Goal: Task Accomplishment & Management: Use online tool/utility

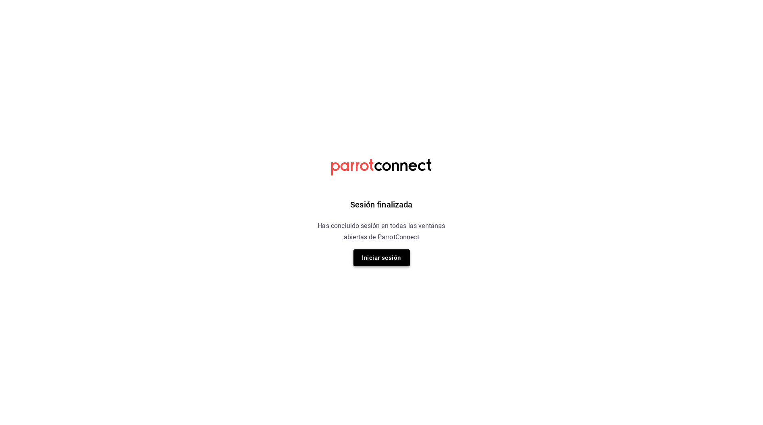
click at [386, 252] on button "Iniciar sesión" at bounding box center [381, 258] width 56 height 17
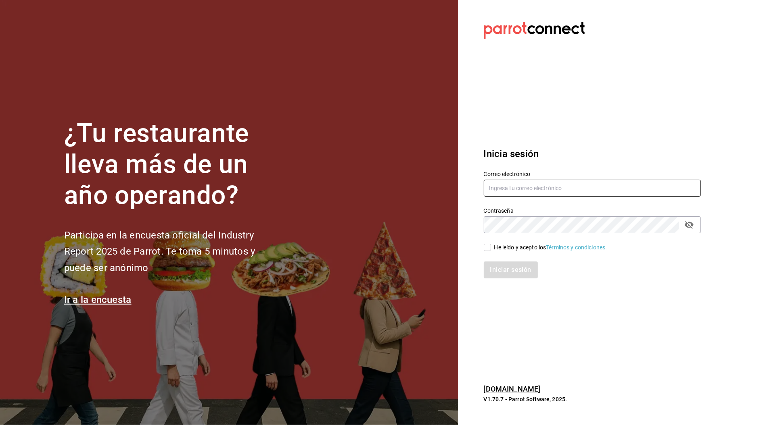
type input "martinmiretti@gmail.com"
click at [489, 248] on input "He leído y acepto los Términos y condiciones." at bounding box center [487, 247] width 7 height 7
checkbox input "true"
click at [493, 263] on button "Iniciar sesión" at bounding box center [511, 270] width 55 height 17
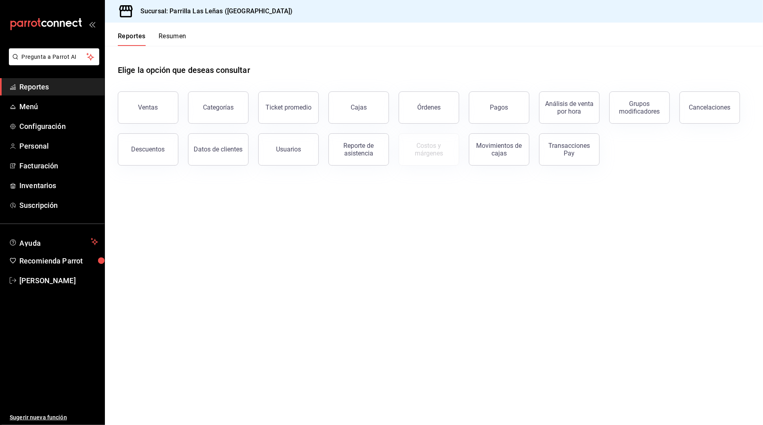
click at [73, 15] on div "mailbox folders" at bounding box center [52, 24] width 104 height 48
click at [68, 33] on div "mailbox folders" at bounding box center [52, 24] width 104 height 48
click at [73, 23] on icon "mailbox folders" at bounding box center [75, 24] width 6 height 6
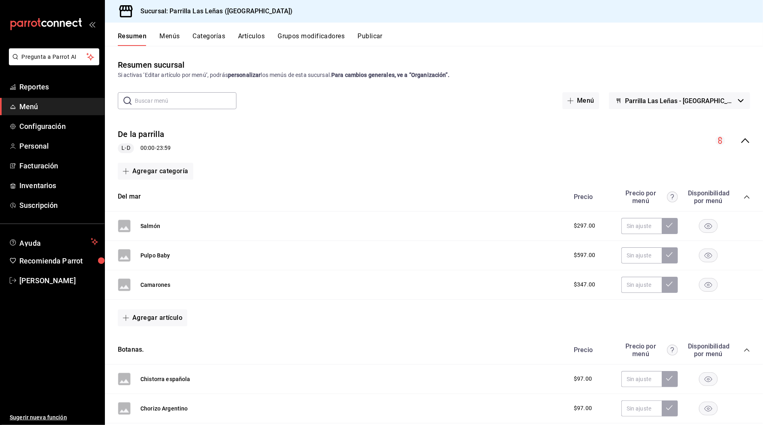
click at [172, 27] on div "Resumen Menús Categorías Artículos Grupos modificadores Publicar" at bounding box center [434, 34] width 658 height 23
click at [168, 33] on button "Menús" at bounding box center [169, 39] width 20 height 14
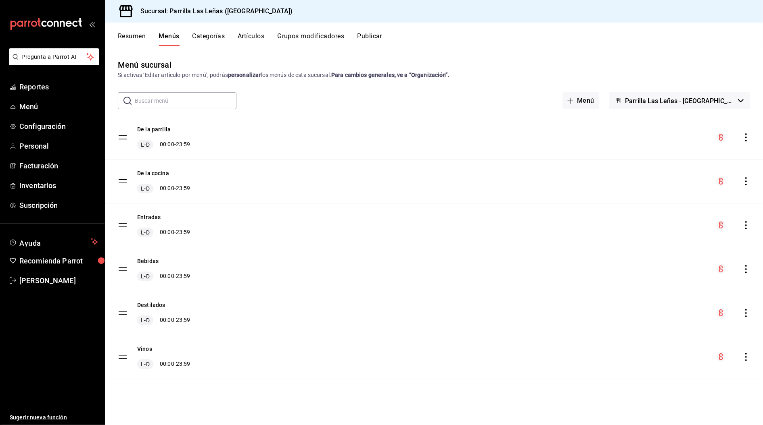
click at [218, 40] on button "Categorías" at bounding box center [208, 39] width 33 height 14
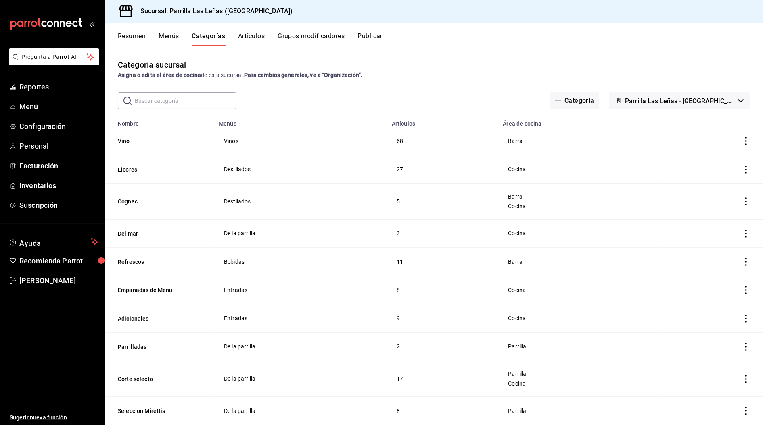
click at [129, 35] on button "Resumen" at bounding box center [132, 39] width 28 height 14
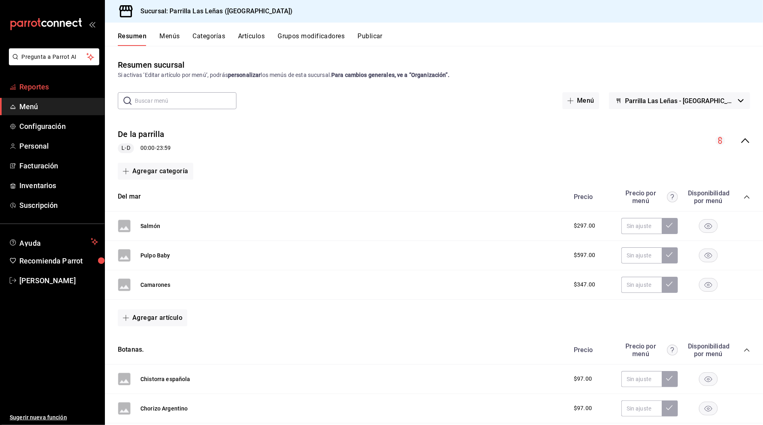
click at [54, 87] on span "Reportes" at bounding box center [58, 86] width 79 height 11
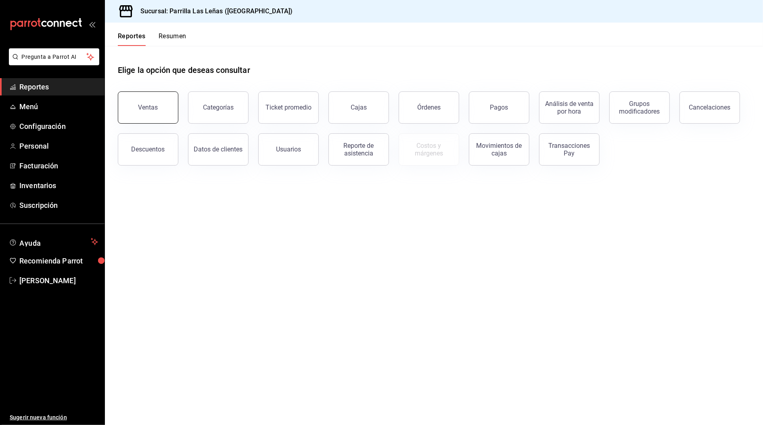
click at [175, 109] on button "Ventas" at bounding box center [148, 108] width 60 height 32
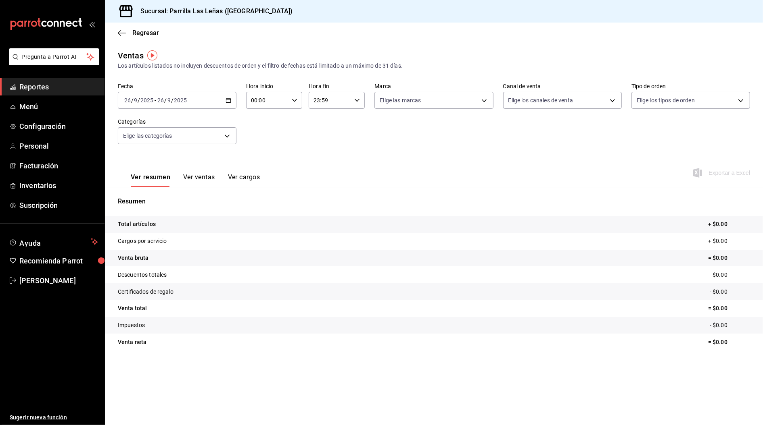
click at [229, 98] on icon "button" at bounding box center [228, 101] width 6 height 6
click at [153, 184] on li "Mes actual" at bounding box center [155, 179] width 75 height 18
click at [587, 97] on body "Pregunta a Parrot AI Reportes Menú Configuración Personal Facturación Inventari…" at bounding box center [381, 212] width 763 height 425
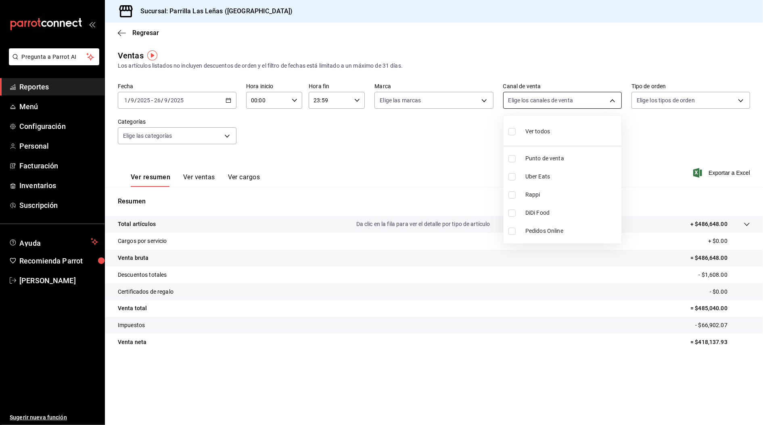
click at [587, 97] on div at bounding box center [381, 212] width 763 height 425
click at [226, 137] on body "Pregunta a Parrot AI Reportes Menú Configuración Personal Facturación Inventari…" at bounding box center [381, 212] width 763 height 425
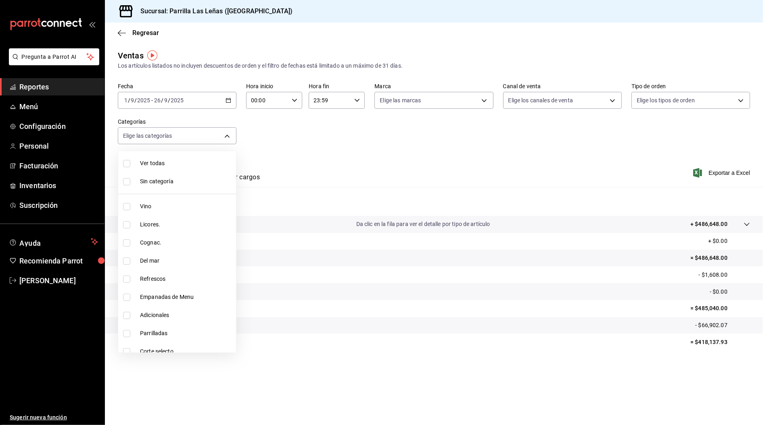
click at [144, 206] on span "Vino" at bounding box center [186, 206] width 93 height 8
type input "51325ac9-5f46-4a64-a544-9de9a0a01f07"
checkbox input "true"
click at [342, 148] on div at bounding box center [381, 212] width 763 height 425
